Goal: Find contact information: Find contact information

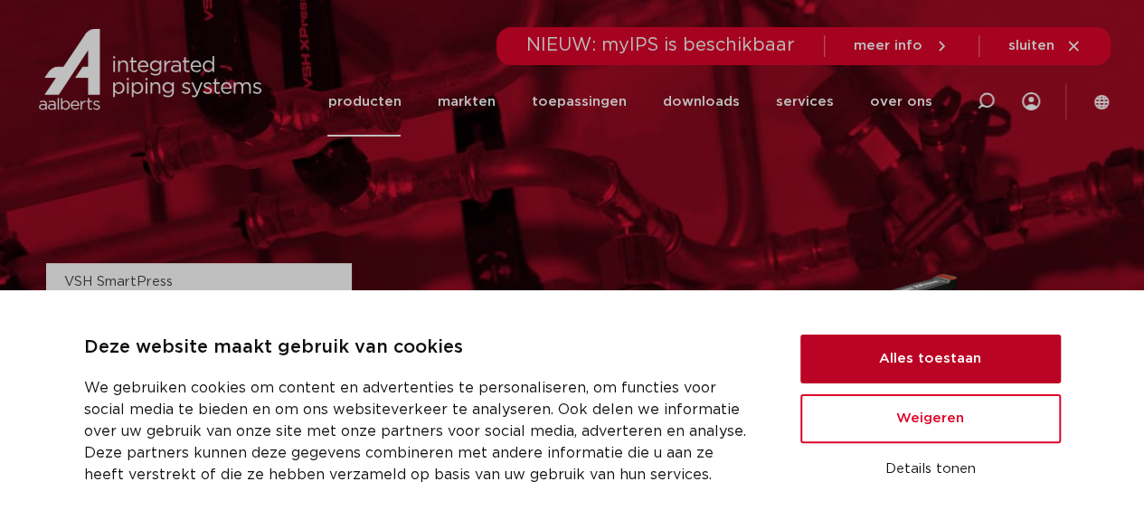
click at [901, 361] on button "Alles toestaan" at bounding box center [930, 359] width 260 height 49
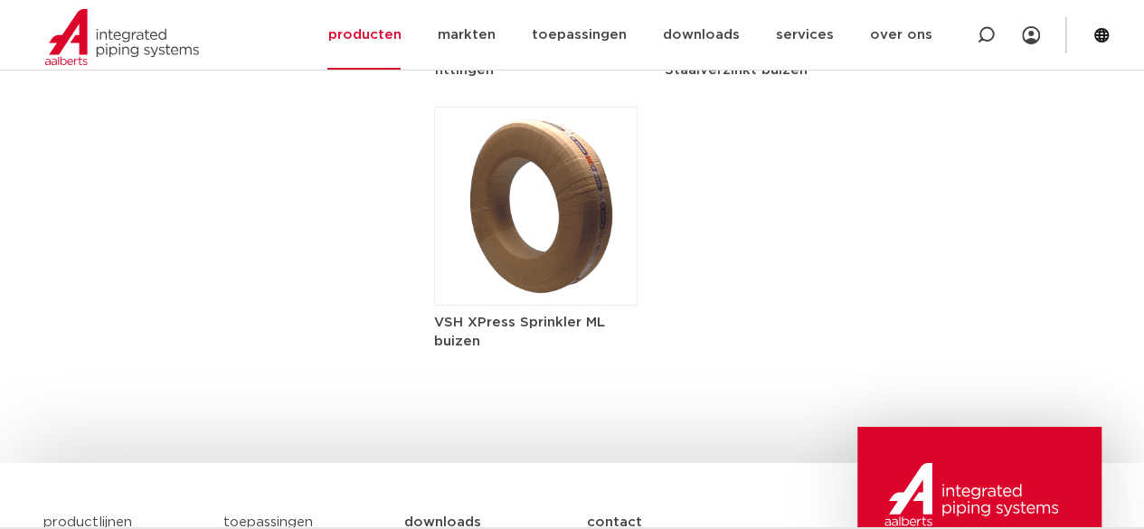
scroll to position [3315, 0]
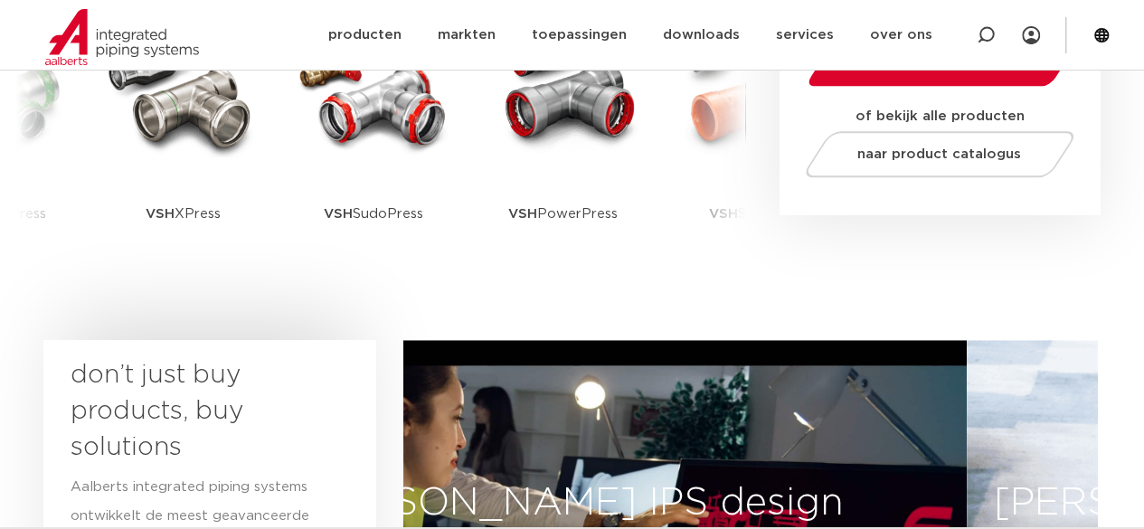
scroll to position [904, 0]
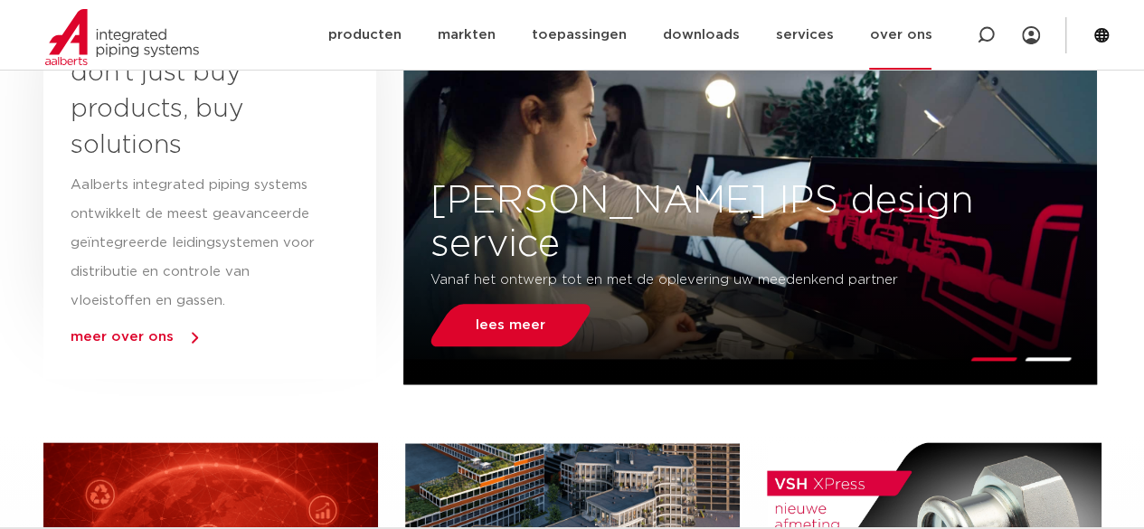
click at [887, 36] on link "over ons" at bounding box center [900, 35] width 62 height 70
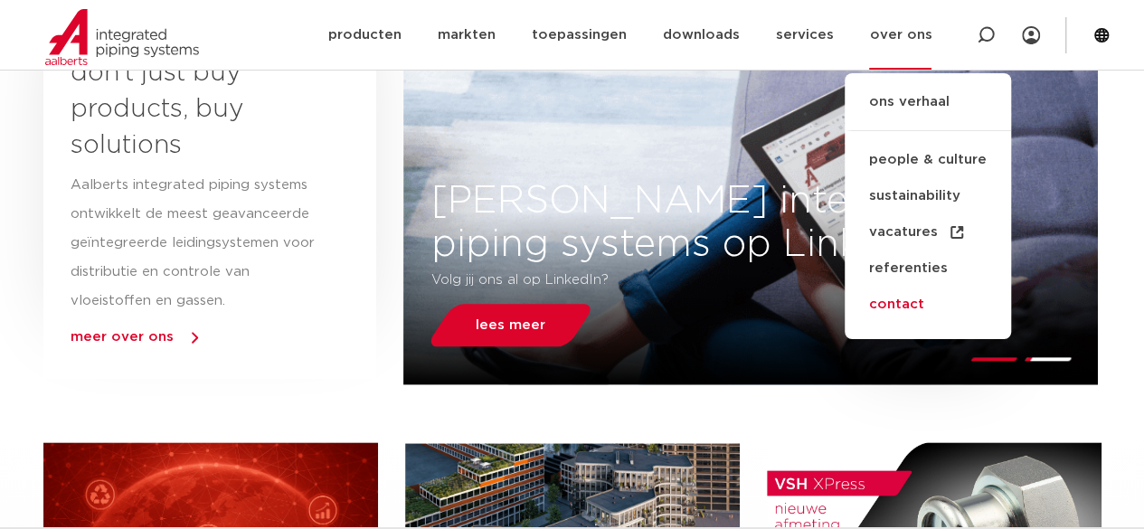
click at [899, 303] on link "contact" at bounding box center [928, 305] width 166 height 36
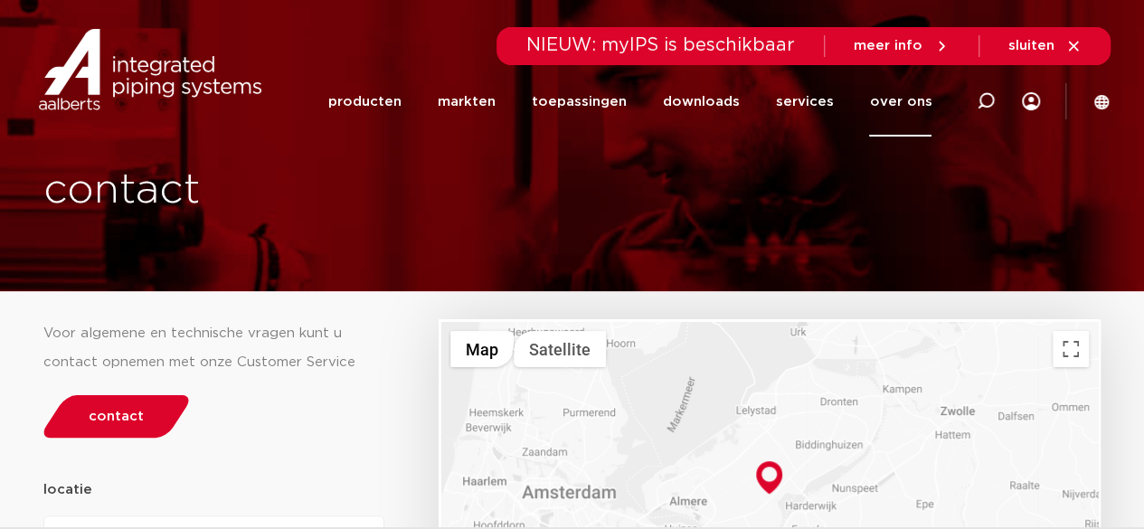
scroll to position [301, 0]
